Goal: Task Accomplishment & Management: Use online tool/utility

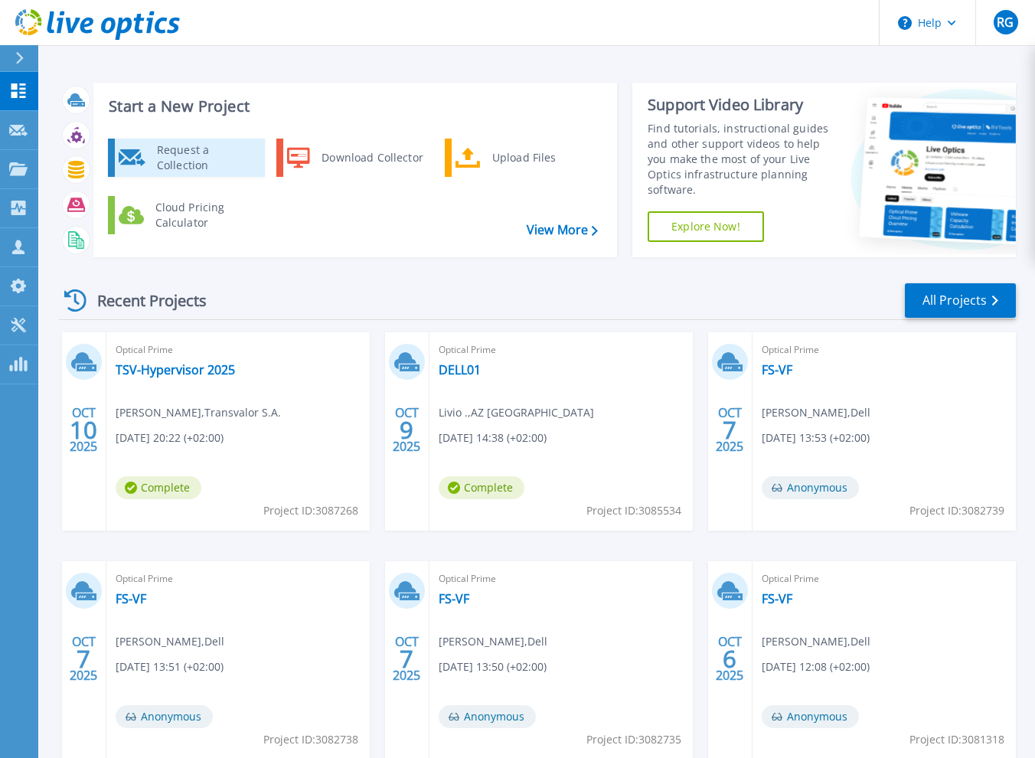
click at [190, 159] on div "Request a Collection" at bounding box center [205, 157] width 112 height 31
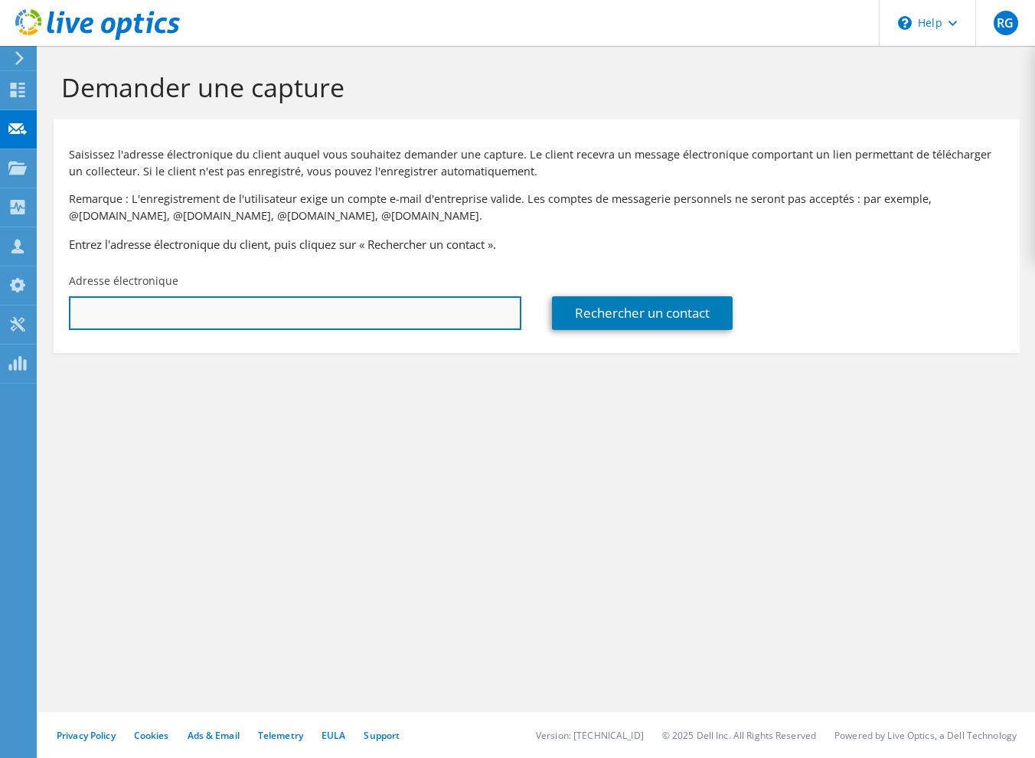
click at [201, 327] on input "text" at bounding box center [295, 313] width 452 height 34
type input "a.bocquet@comeca-group.com"
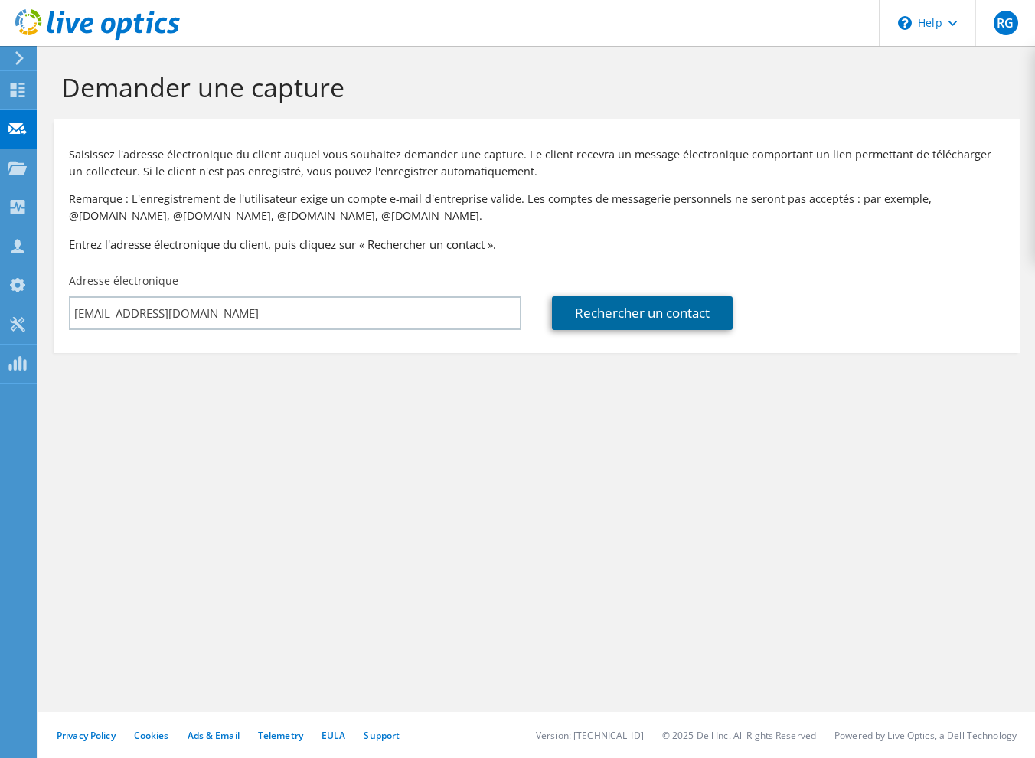
click at [675, 320] on link "Rechercher un contact" at bounding box center [642, 313] width 181 height 34
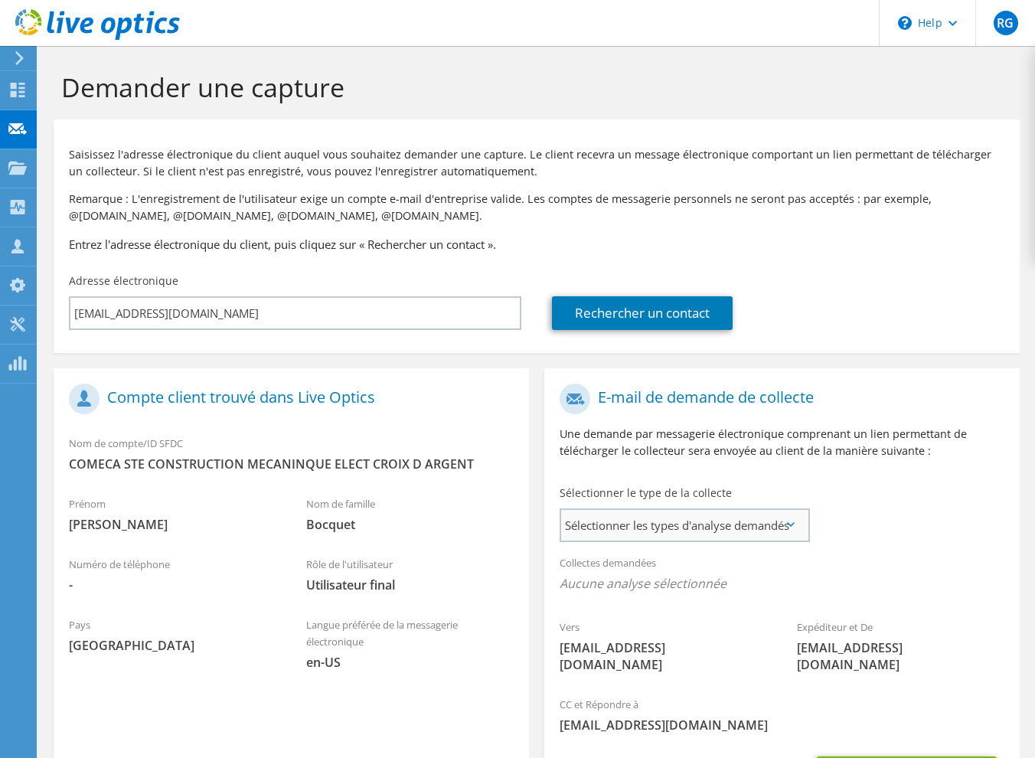
click at [747, 537] on span "Sélectionner les types d'analyse demandés" at bounding box center [684, 525] width 247 height 31
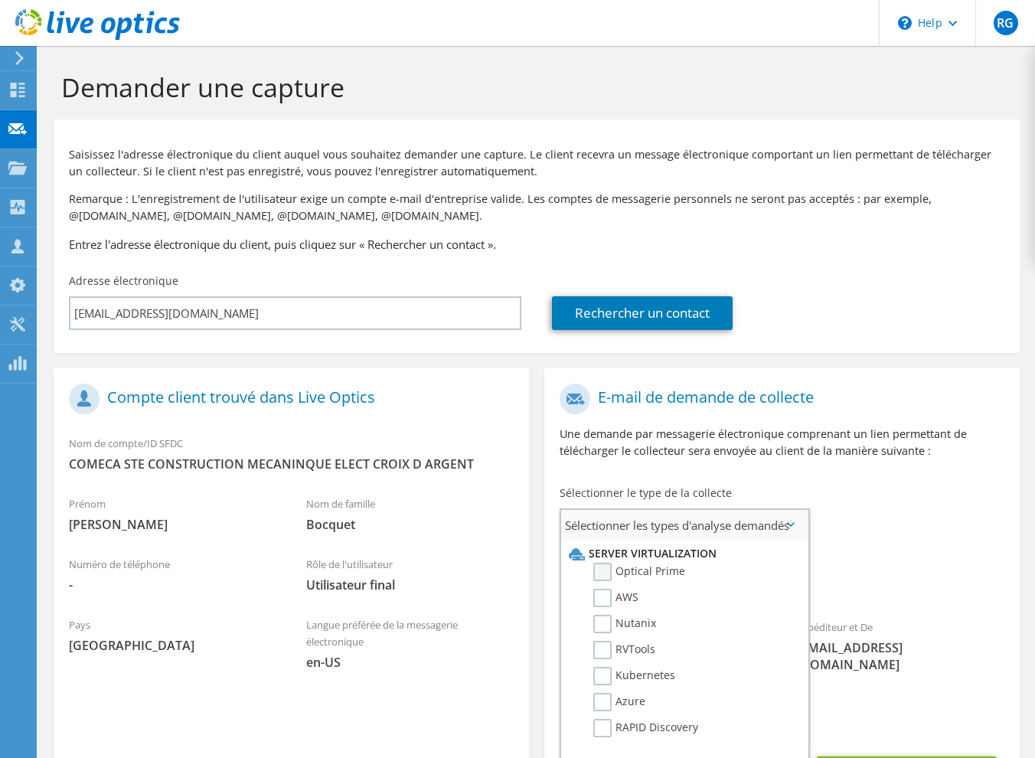
click at [635, 570] on label "Optical Prime" at bounding box center [639, 572] width 92 height 18
click at [0, 0] on input "Optical Prime" at bounding box center [0, 0] width 0 height 0
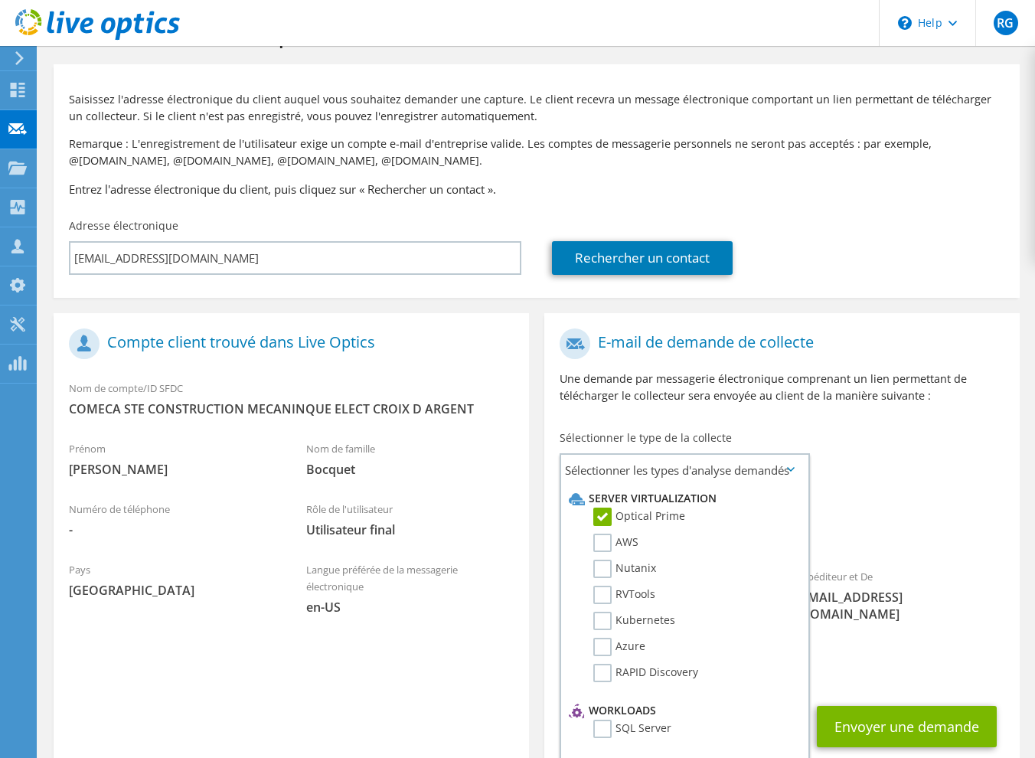
scroll to position [135, 0]
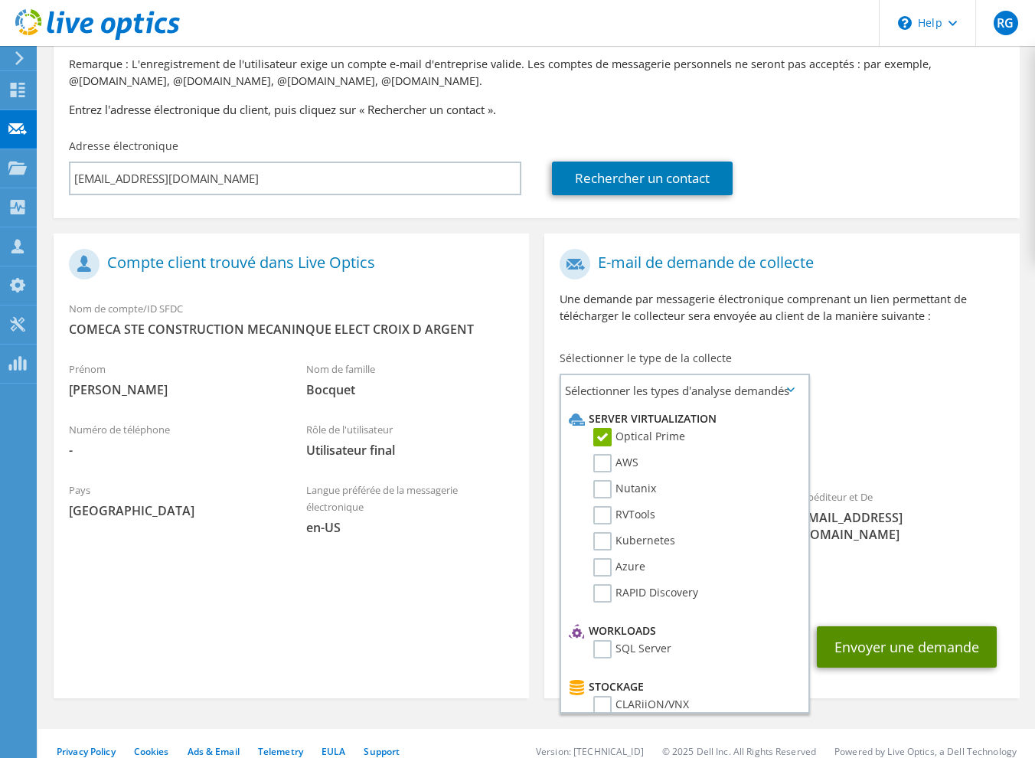
click at [898, 629] on button "Envoyer une demande" at bounding box center [907, 646] width 180 height 41
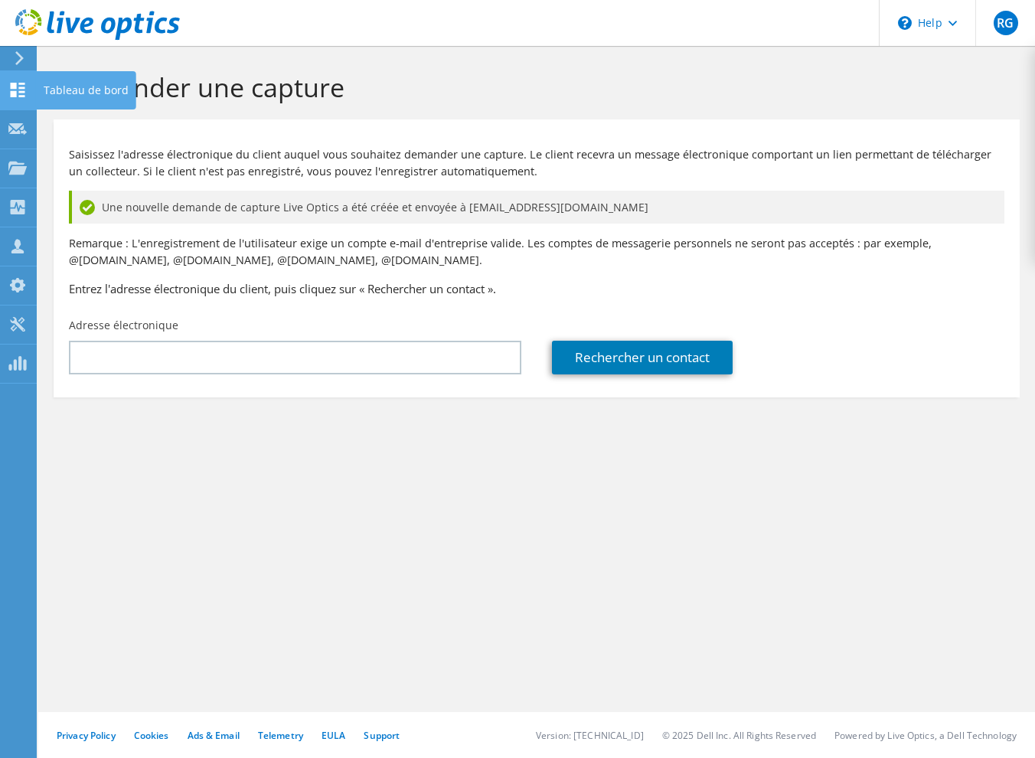
click at [18, 99] on div at bounding box center [17, 91] width 18 height 17
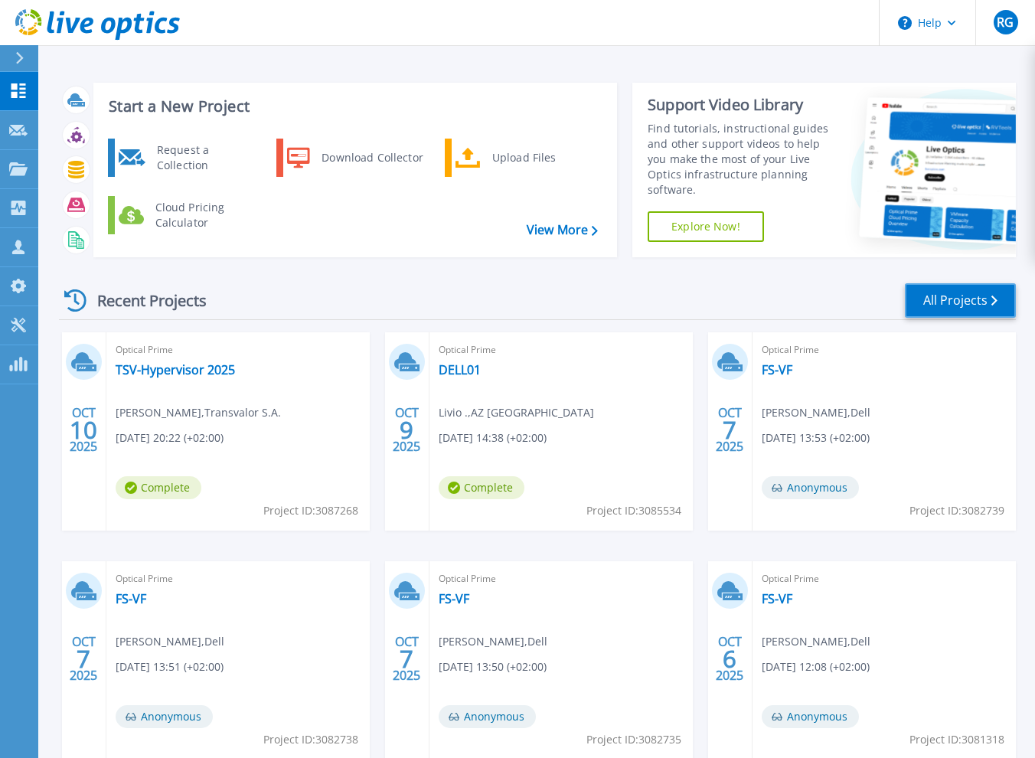
click at [936, 306] on link "All Projects" at bounding box center [960, 300] width 111 height 34
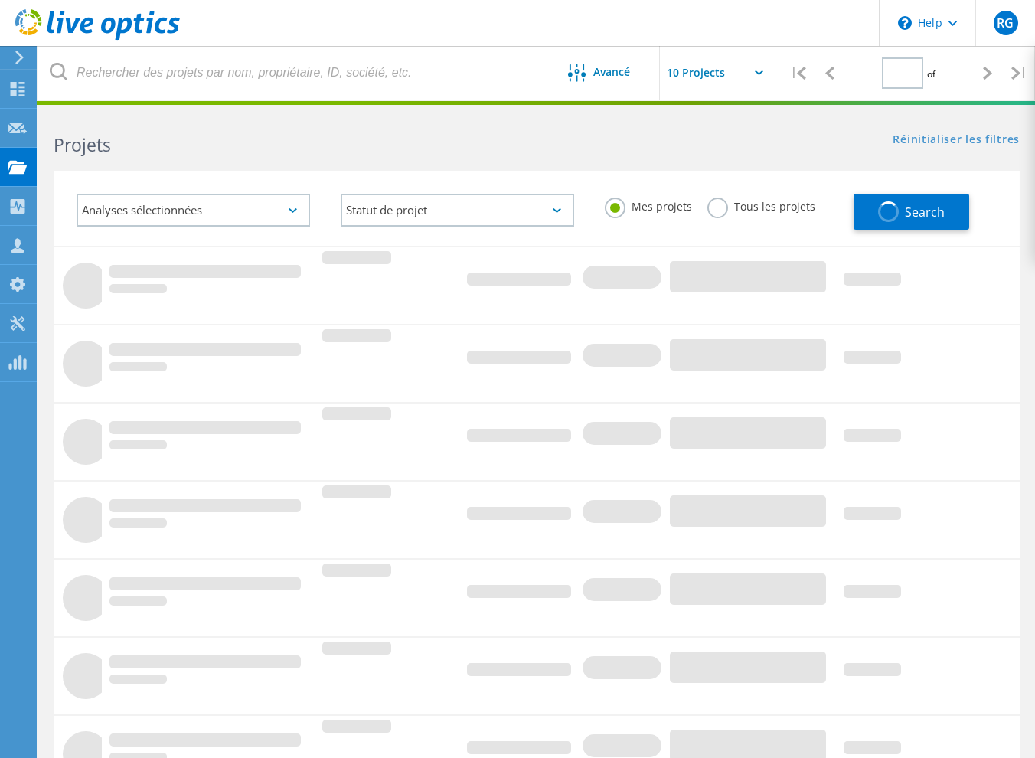
type input "1"
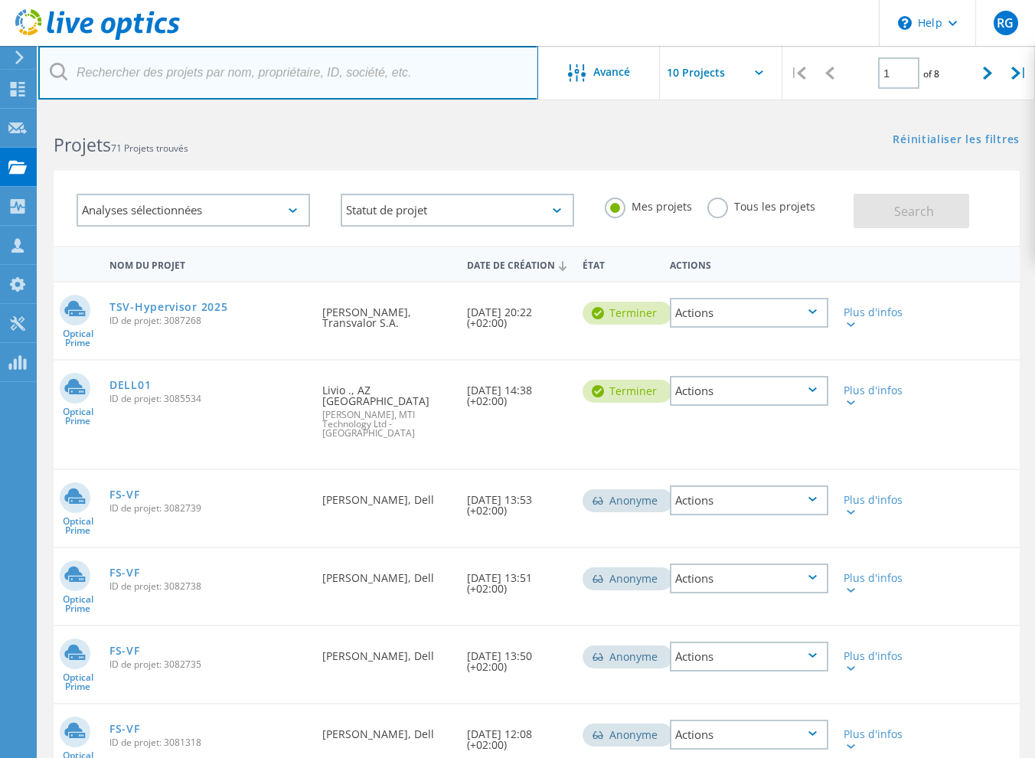
click at [155, 82] on input "text" at bounding box center [288, 73] width 500 height 54
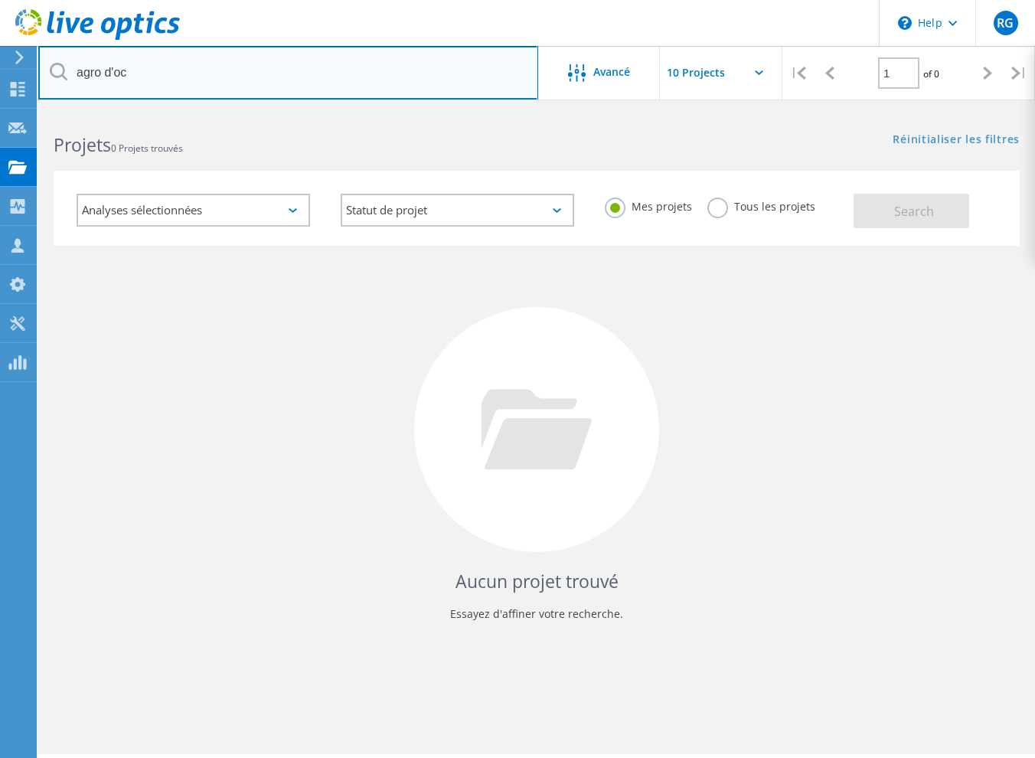
type input "Agro D'oc"
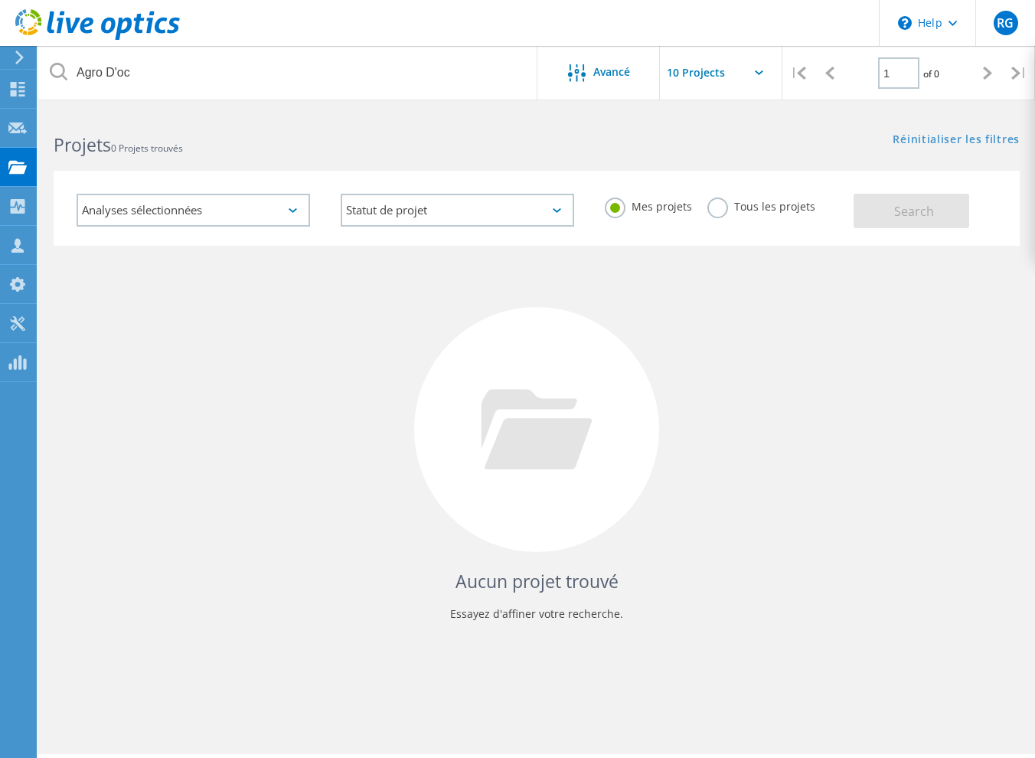
type input "SENECHAL"
click at [930, 207] on span "Search" at bounding box center [914, 211] width 40 height 17
click at [578, 71] on icon at bounding box center [576, 73] width 18 height 18
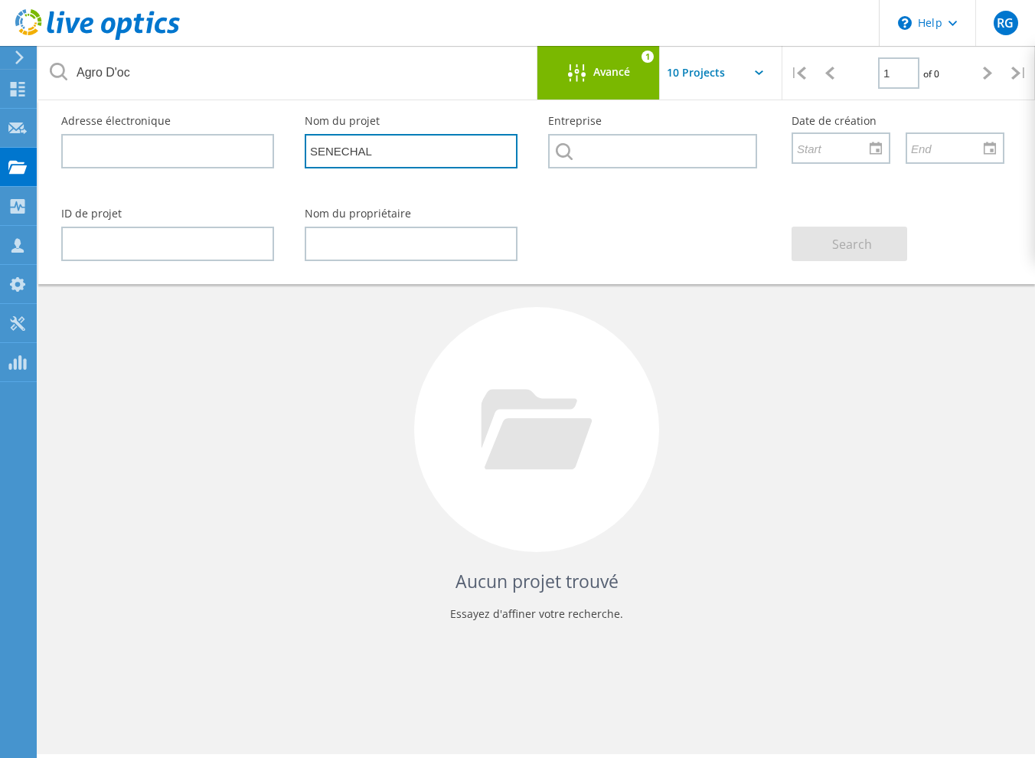
drag, startPoint x: 400, startPoint y: 142, endPoint x: 210, endPoint y: 152, distance: 190.1
click at [210, 152] on div "Adresse électronique Nom du projet SENECHAL Entreprise Date de création" at bounding box center [533, 146] width 974 height 93
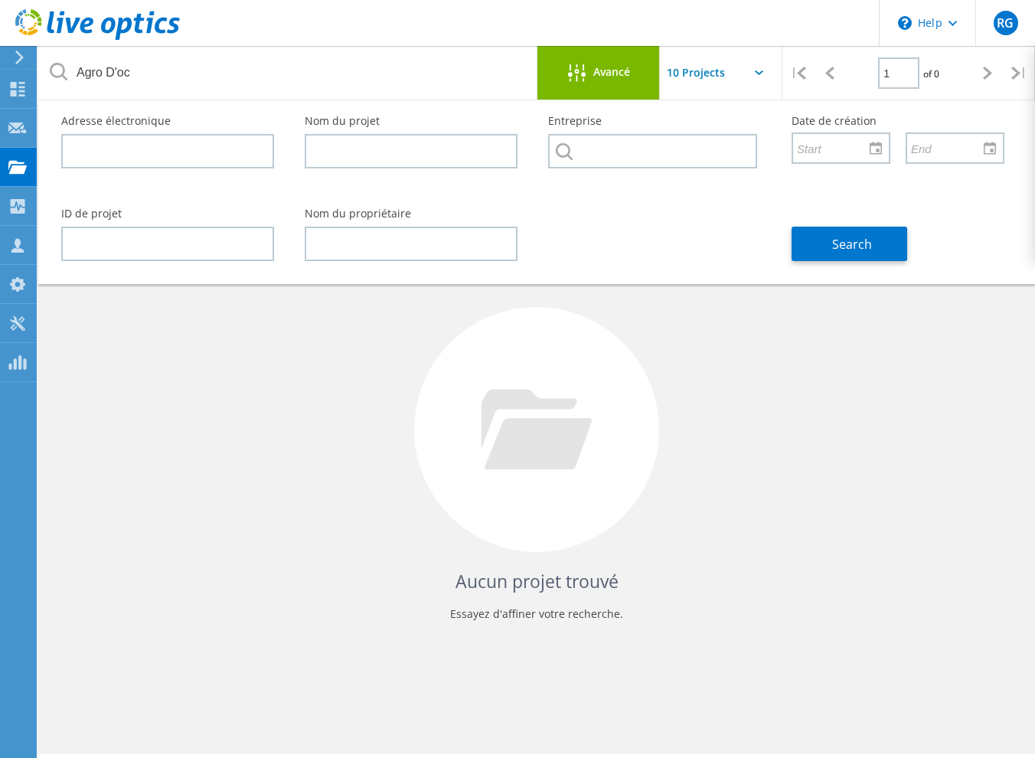
click at [274, 531] on div "Aucun projet trouvé Essayez d'affiner votre recherche." at bounding box center [537, 444] width 966 height 396
click at [867, 227] on button "Search" at bounding box center [850, 244] width 116 height 34
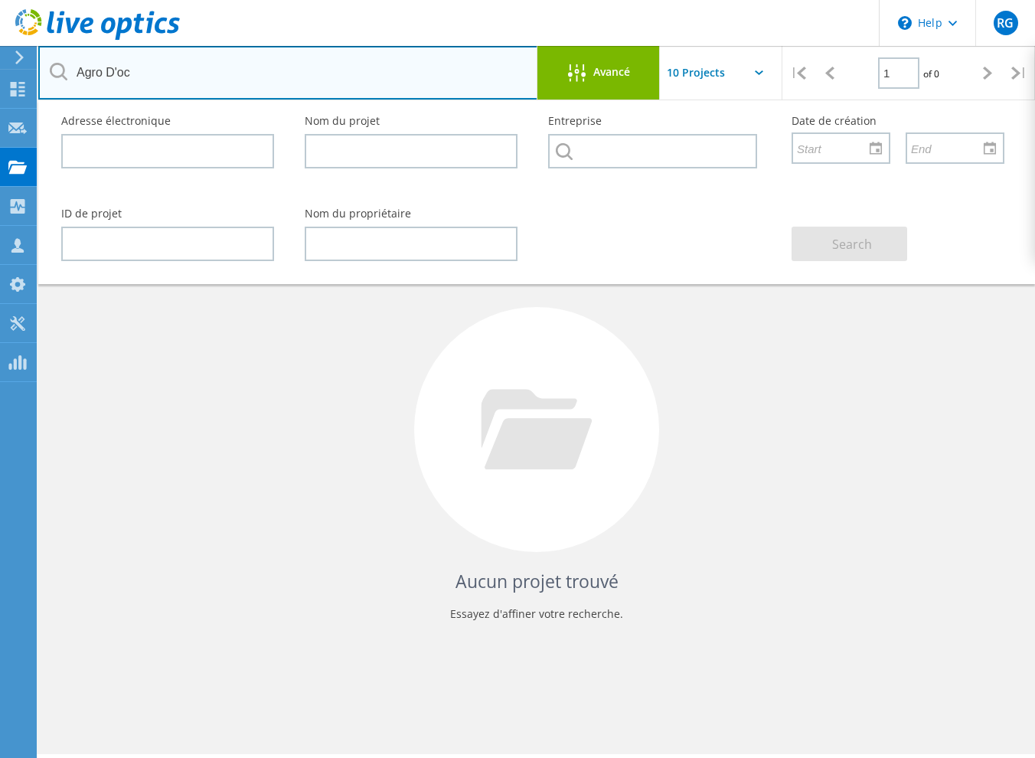
drag, startPoint x: 158, startPoint y: 73, endPoint x: 131, endPoint y: 70, distance: 27.8
click at [158, 73] on input "Agro D'oc" at bounding box center [288, 73] width 500 height 54
type input "Agro"
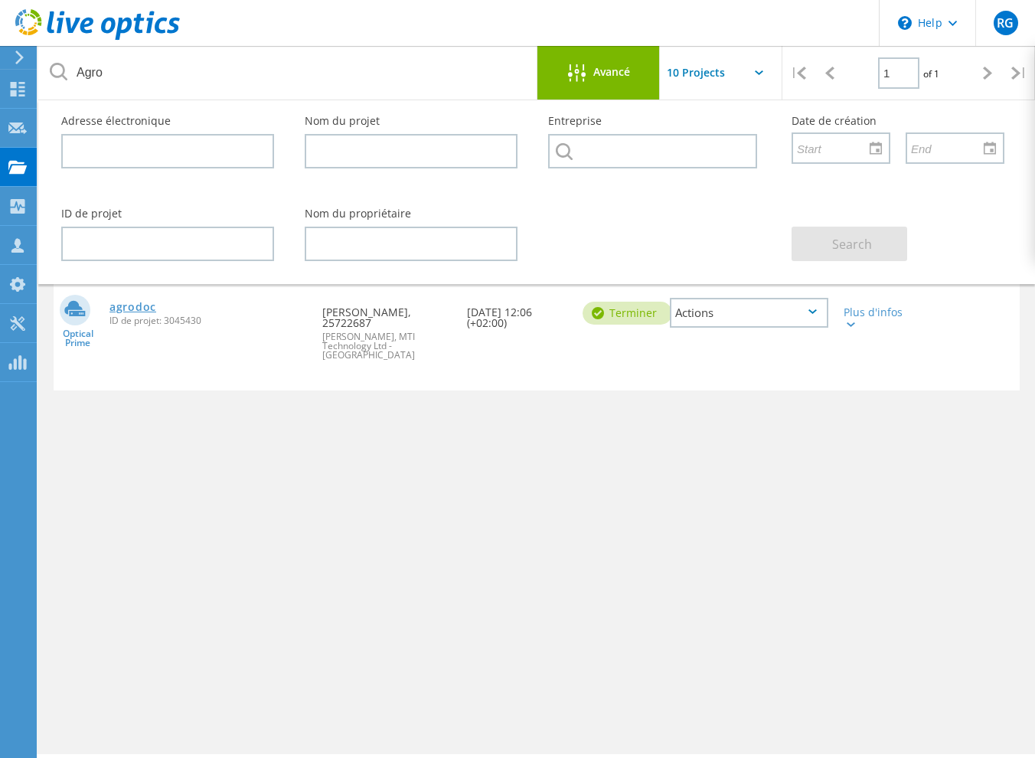
drag, startPoint x: 347, startPoint y: 458, endPoint x: 129, endPoint y: 309, distance: 264.4
click at [344, 455] on div "Nom du projet Date de création État Actions Optical Prime agrodoc ID de projet:…" at bounding box center [537, 445] width 966 height 398
click at [136, 312] on link "agrodoc" at bounding box center [132, 307] width 47 height 11
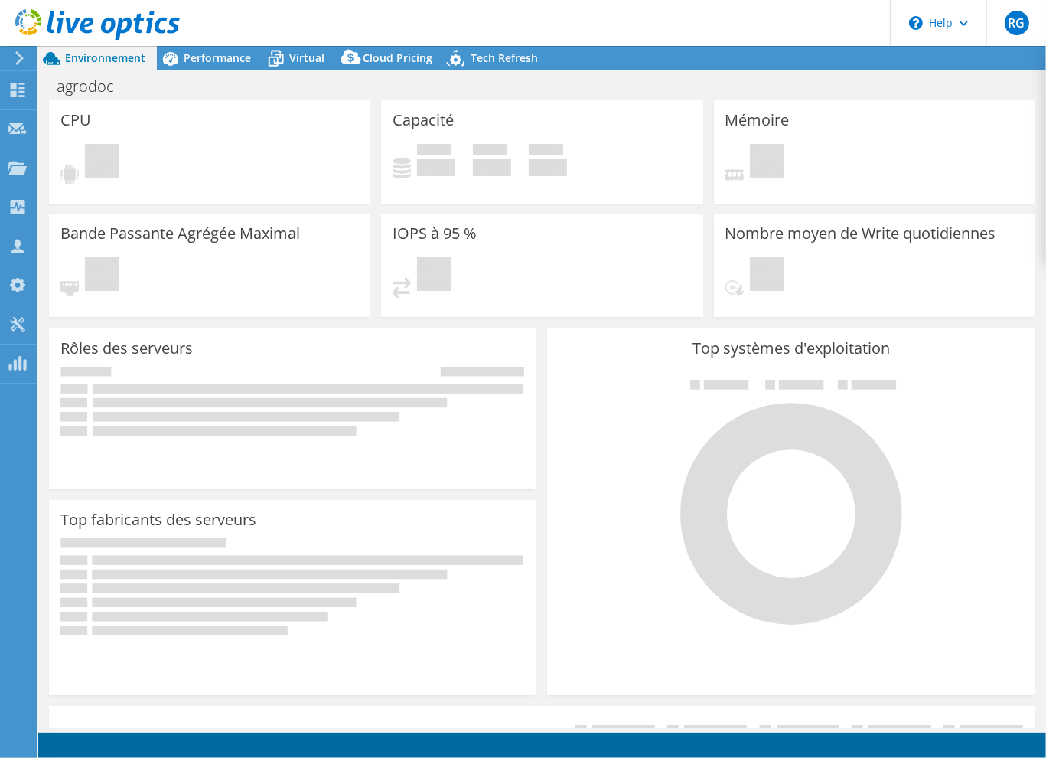
select select "EUFrankfurt"
select select "EUR"
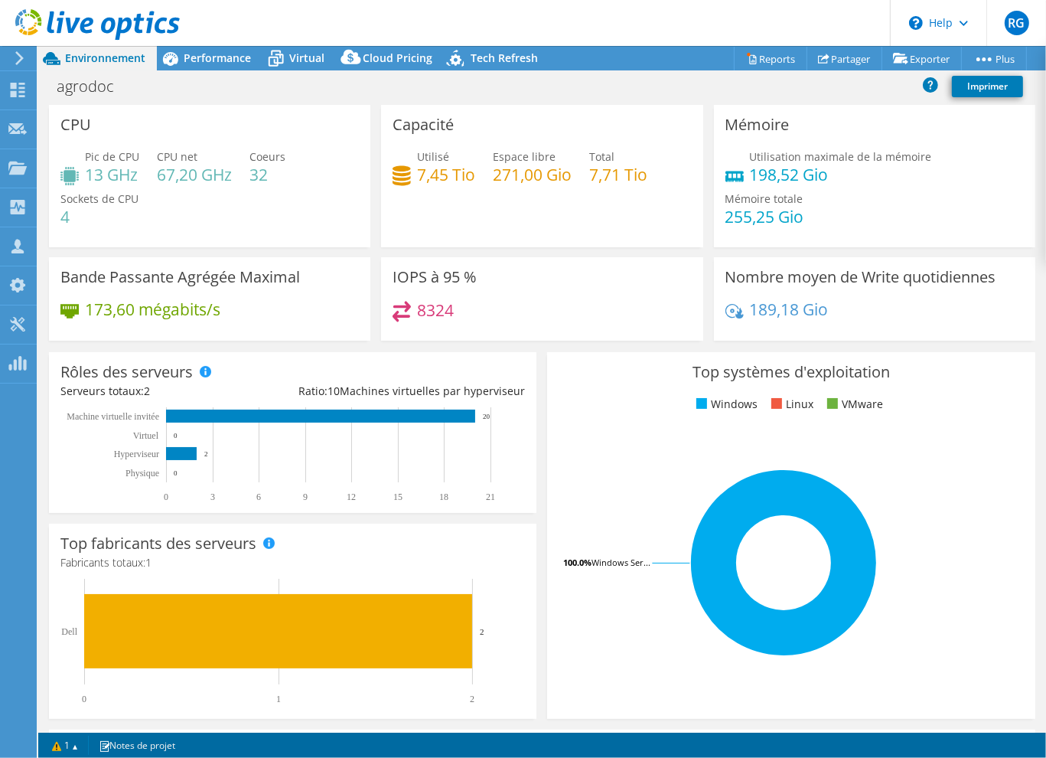
click at [353, 19] on header "RG Membre de l'équipe Romain Gontier rgontier@mti.com MTI Technology Ltd - Fran…" at bounding box center [523, 23] width 1046 height 46
click at [34, 24] on icon at bounding box center [97, 24] width 165 height 31
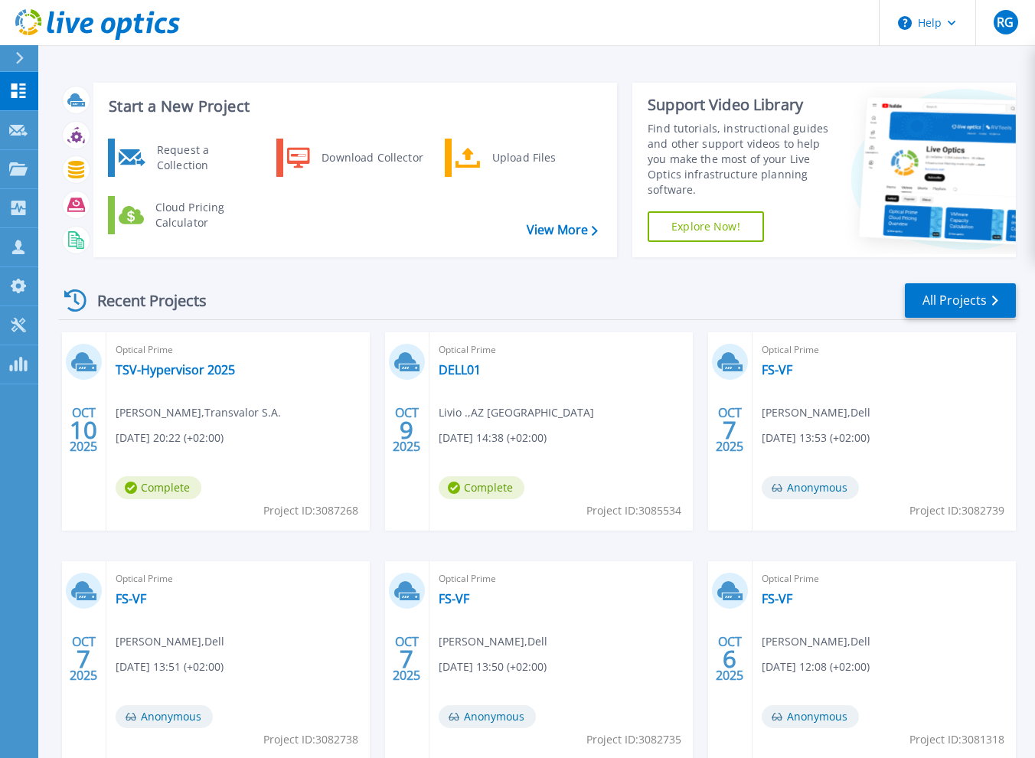
click at [375, 288] on div "Recent Projects All Projects" at bounding box center [537, 301] width 957 height 38
click at [315, 312] on div "Recent Projects All Projects" at bounding box center [537, 301] width 957 height 38
click at [937, 292] on link "All Projects" at bounding box center [960, 300] width 111 height 34
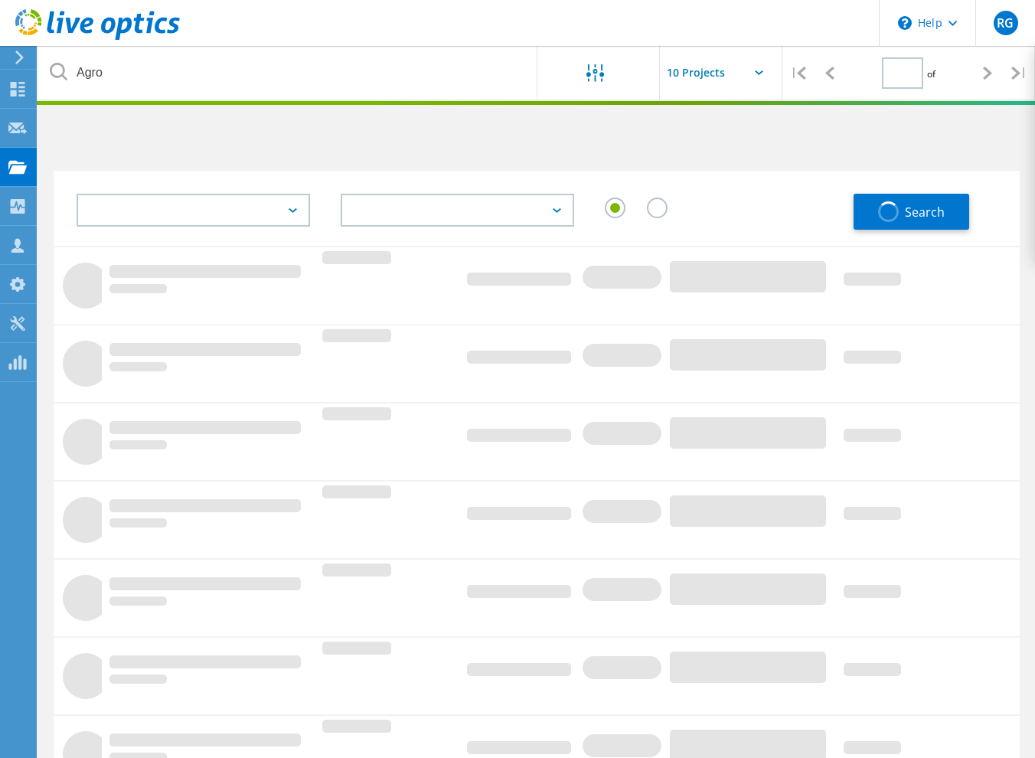
type input "1"
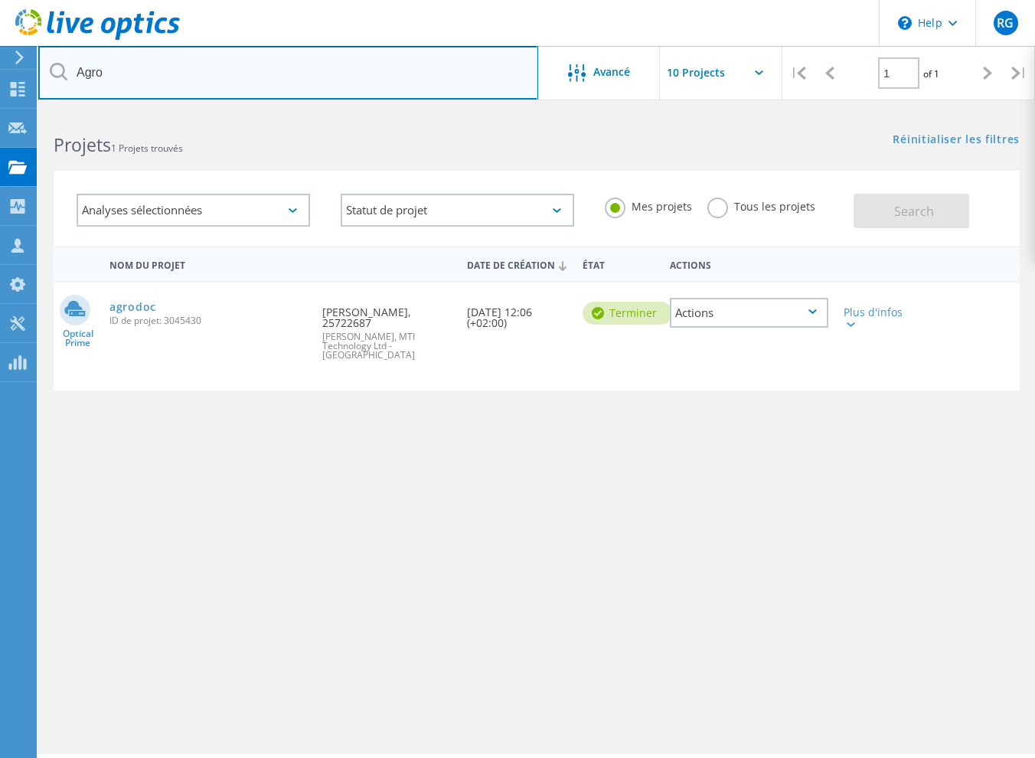
drag, startPoint x: 266, startPoint y: 73, endPoint x: -4, endPoint y: 60, distance: 270.5
click at [0, 60] on html "\n Help Explore Helpful Articles Contact Support RG Membre d'équipe de partenai…" at bounding box center [517, 400] width 1035 height 800
type input "polytech"
